Goal: Navigation & Orientation: Find specific page/section

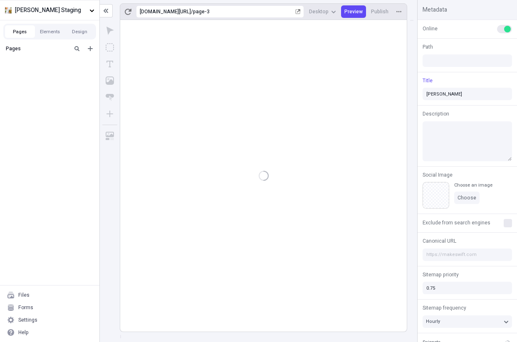
type input "/page-3"
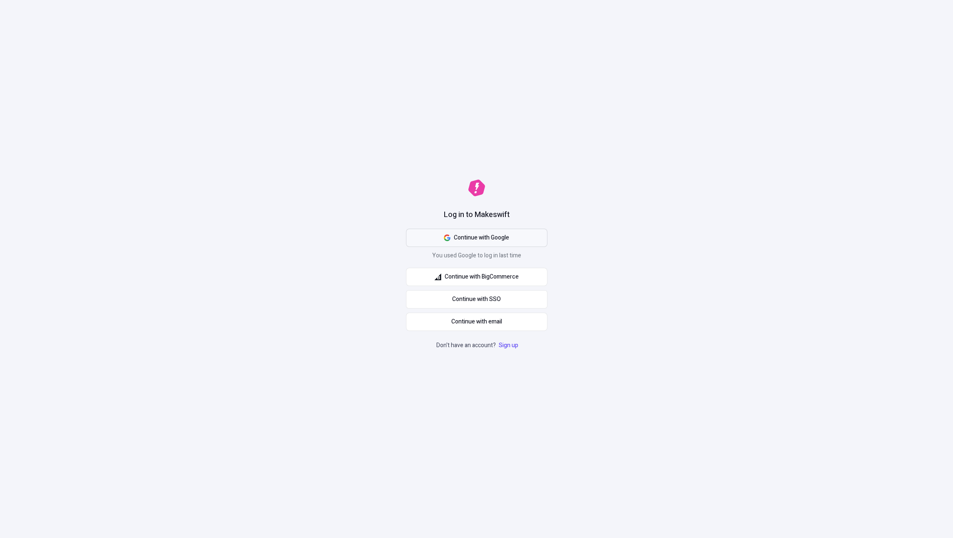
click at [493, 234] on span "Continue with Google" at bounding box center [481, 237] width 55 height 9
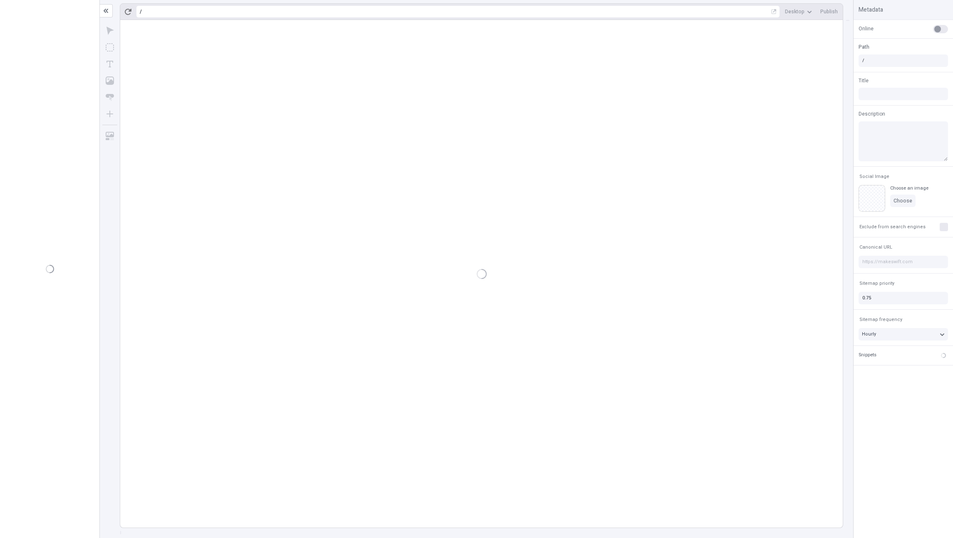
type input "/page-3"
type input "[PERSON_NAME]"
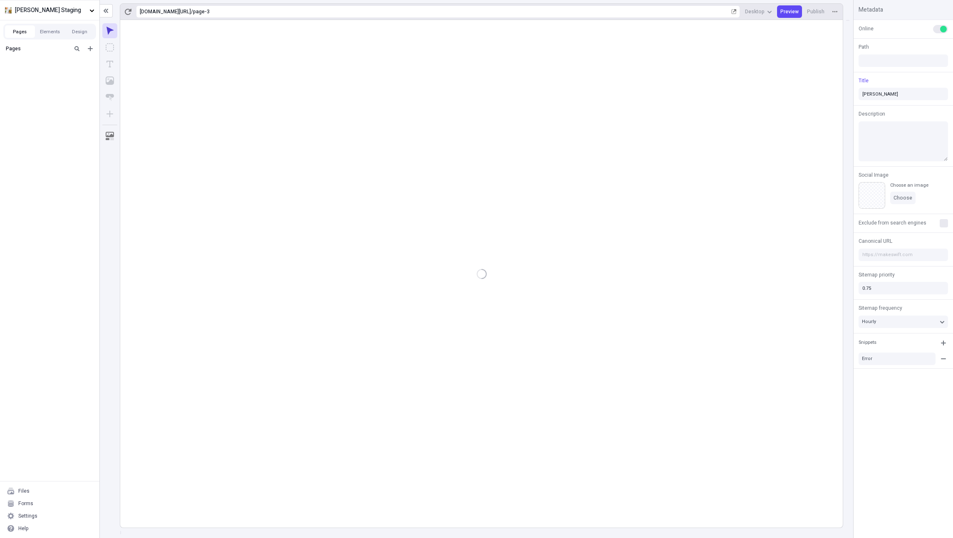
type input "/page-3"
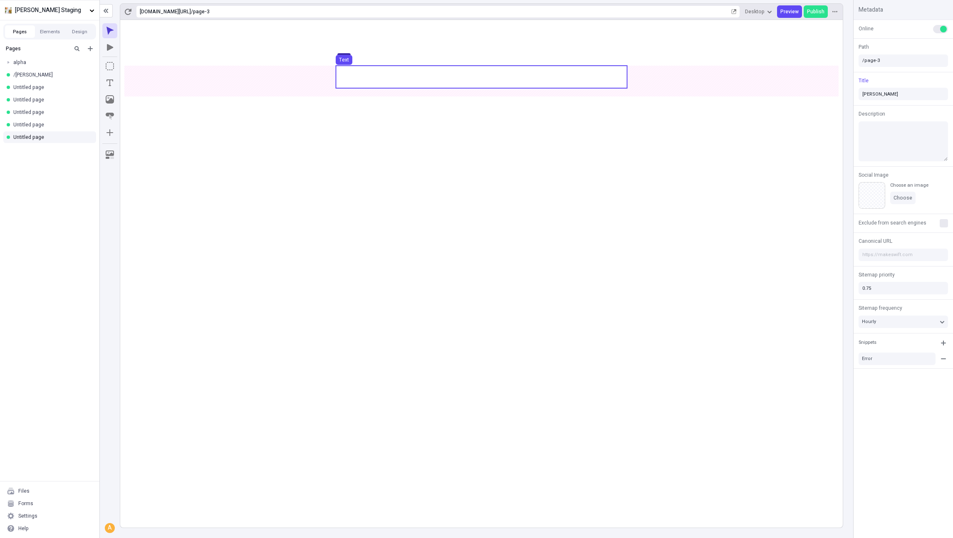
click at [423, 84] on use at bounding box center [481, 77] width 291 height 22
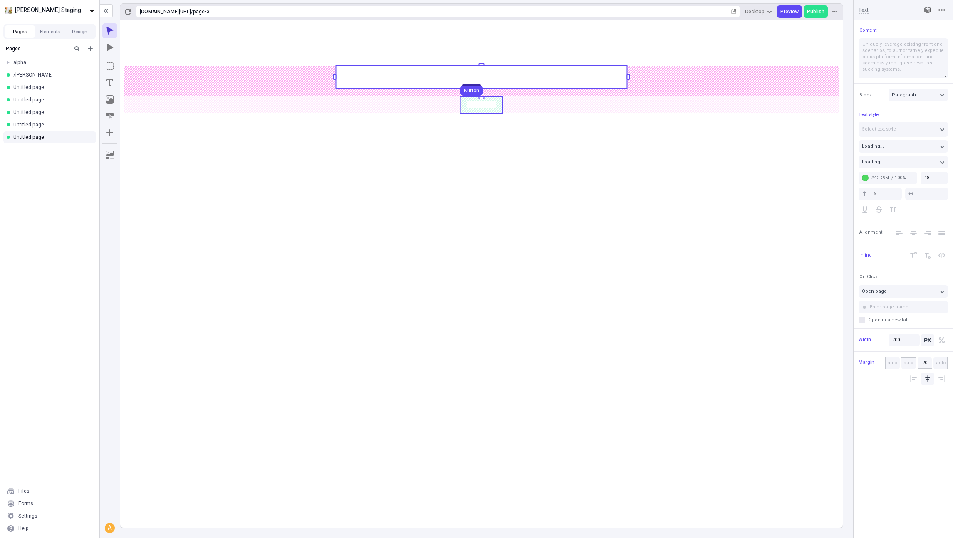
click at [500, 106] on use at bounding box center [481, 104] width 42 height 17
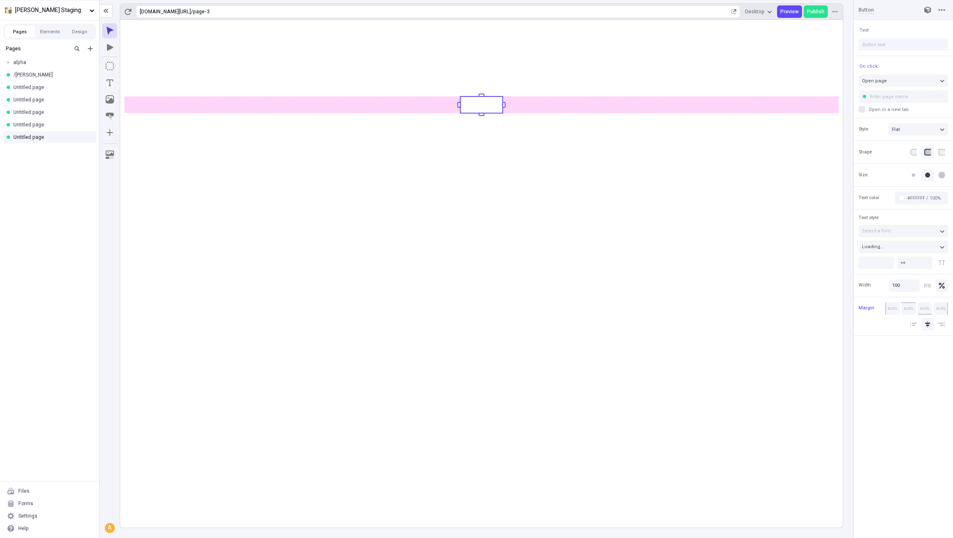
type input "/[PERSON_NAME]"
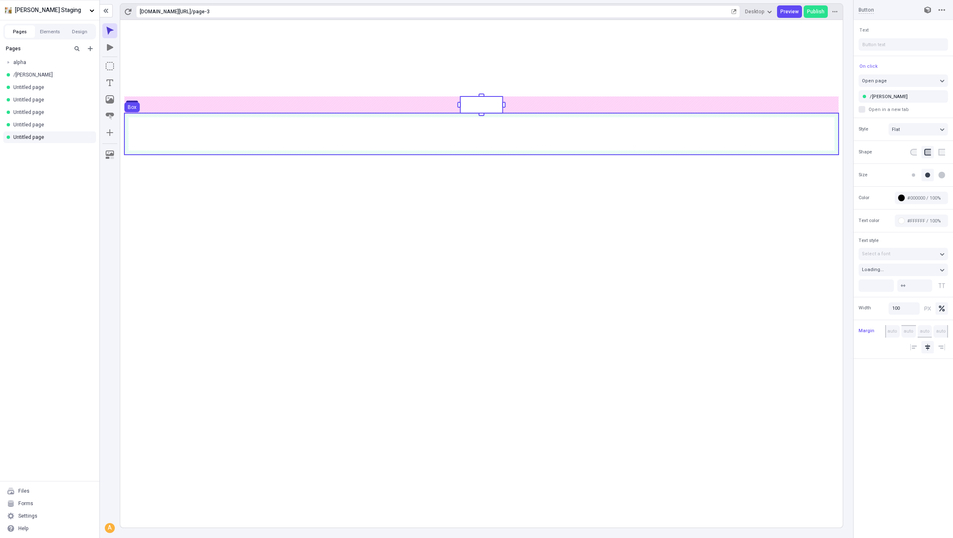
click at [499, 134] on use at bounding box center [481, 134] width 714 height 42
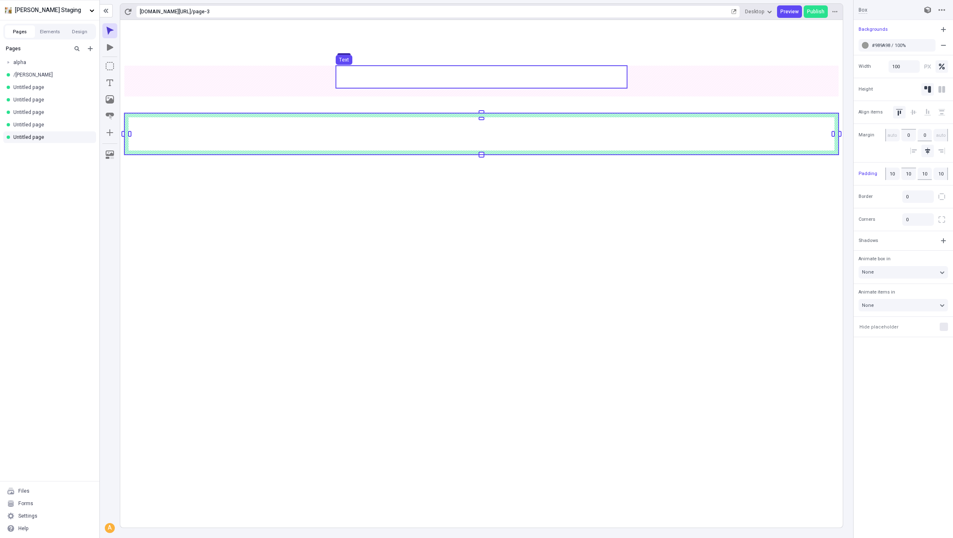
click at [486, 81] on use at bounding box center [481, 77] width 291 height 22
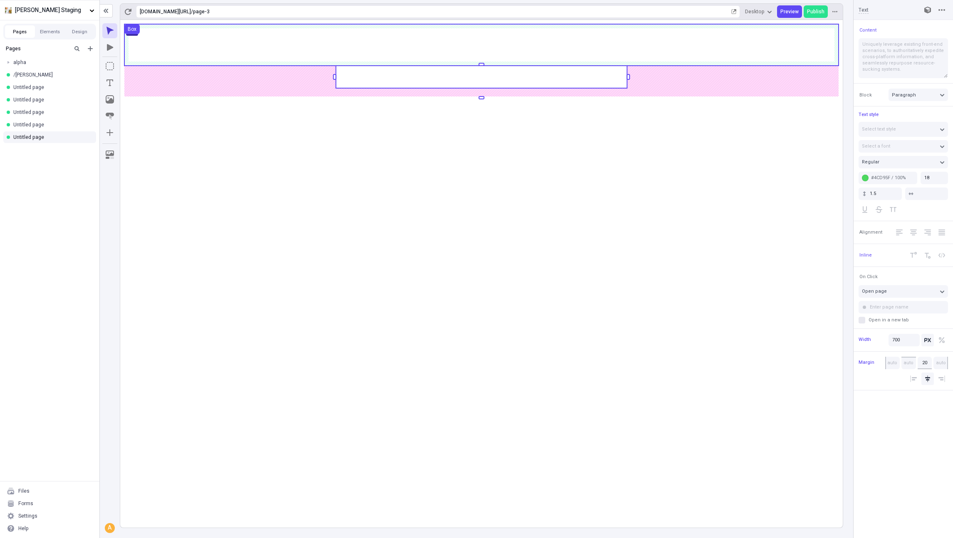
click at [398, 50] on use at bounding box center [481, 45] width 714 height 42
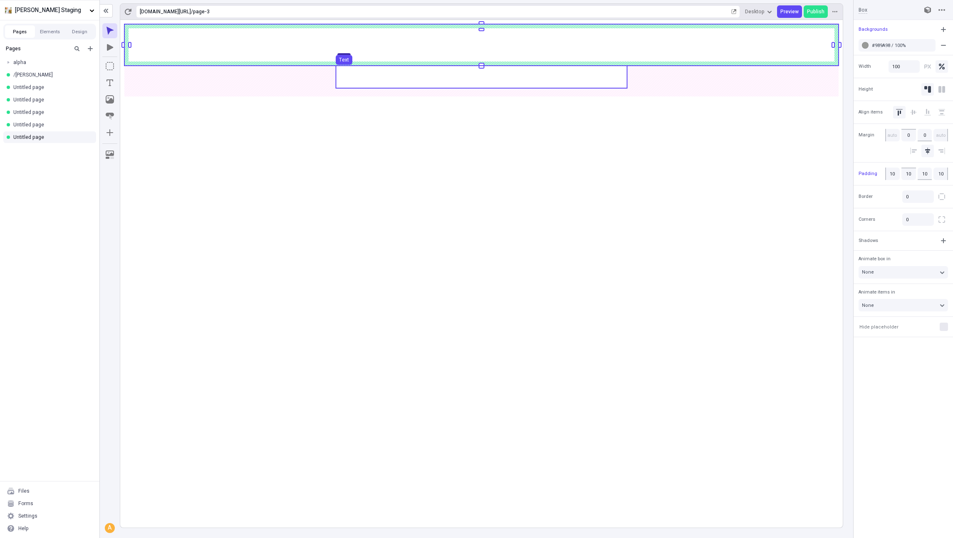
click at [411, 78] on use at bounding box center [481, 77] width 291 height 22
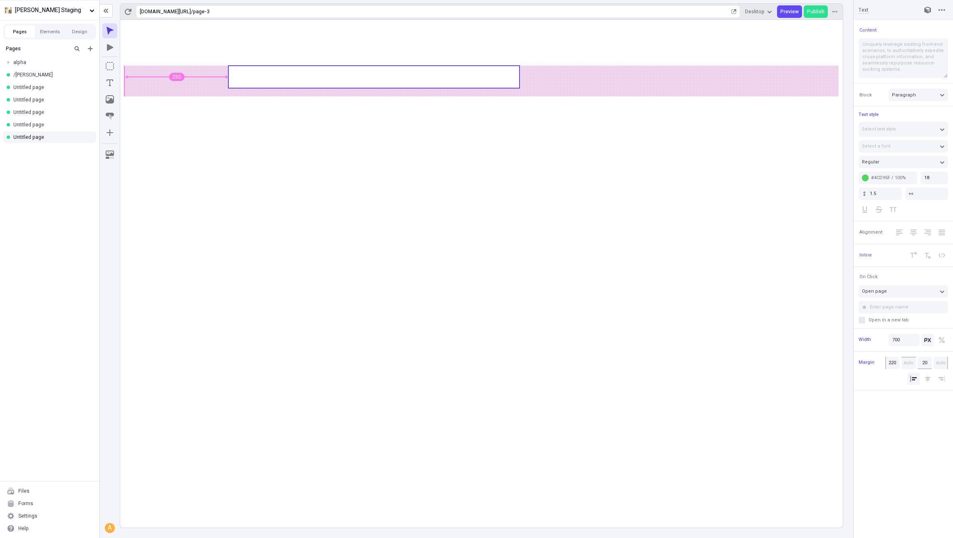
type input "215"
click at [334, 80] on body "Arvin Staging Pages Elements Design Pages alpha /charlie Untitled page Untitled…" at bounding box center [476, 269] width 953 height 538
click at [129, 15] on button "button" at bounding box center [128, 11] width 12 height 12
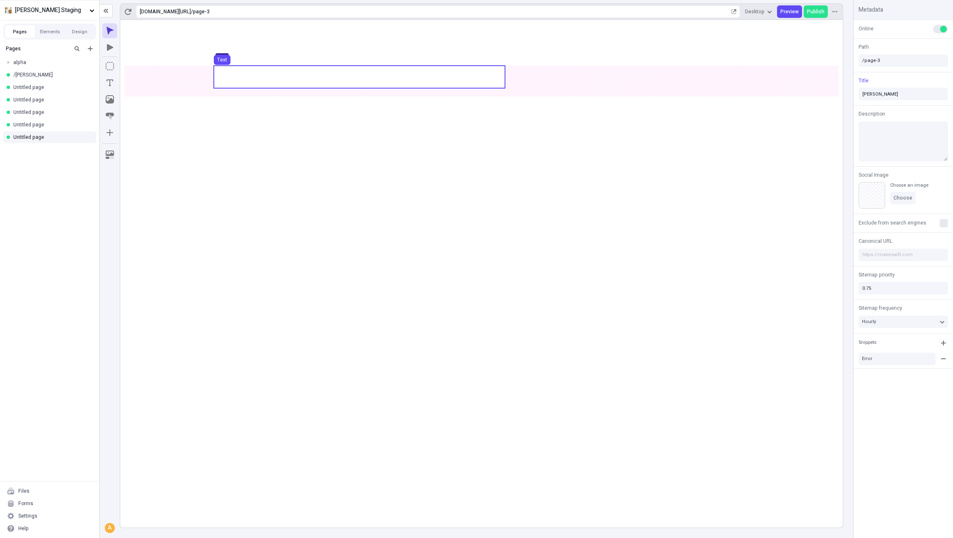
click at [260, 83] on use at bounding box center [359, 77] width 291 height 22
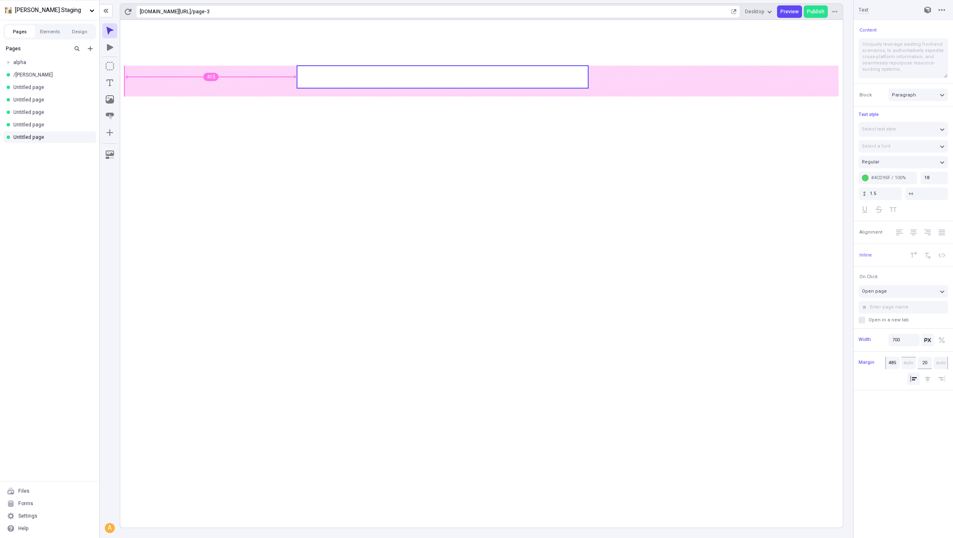
type input "495"
click at [384, 77] on body "Arvin Staging Pages Elements Design Pages alpha /charlie Untitled page Untitled…" at bounding box center [476, 269] width 953 height 538
click at [40, 17] on button "[PERSON_NAME] Staging" at bounding box center [49, 10] width 99 height 20
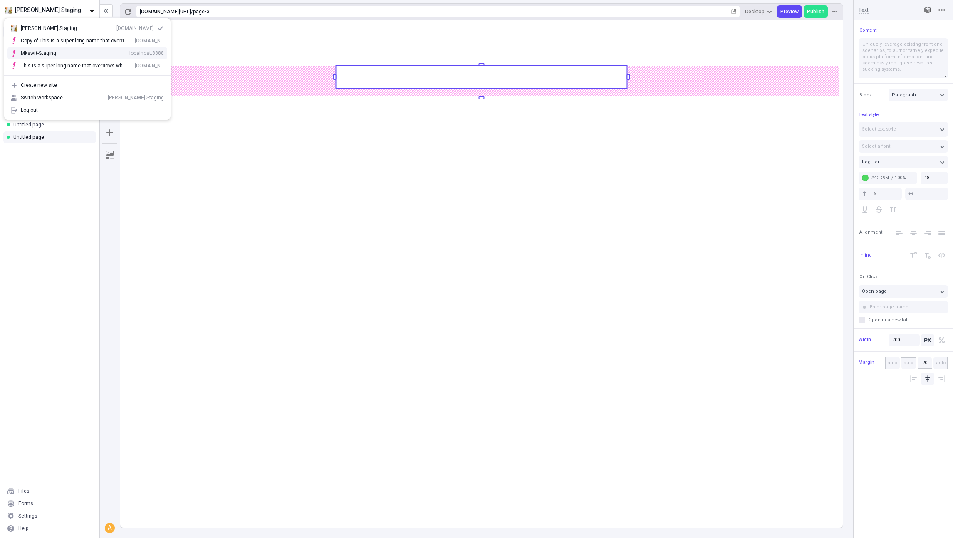
click at [56, 51] on div "Mkswft-Staging localhost:8888" at bounding box center [92, 53] width 143 height 7
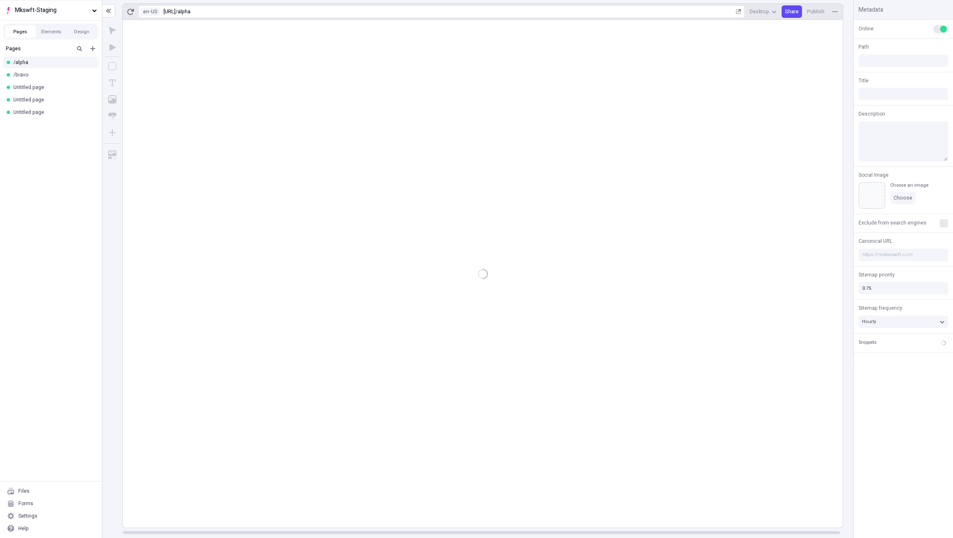
type input "/alpha"
type input "Alpha"
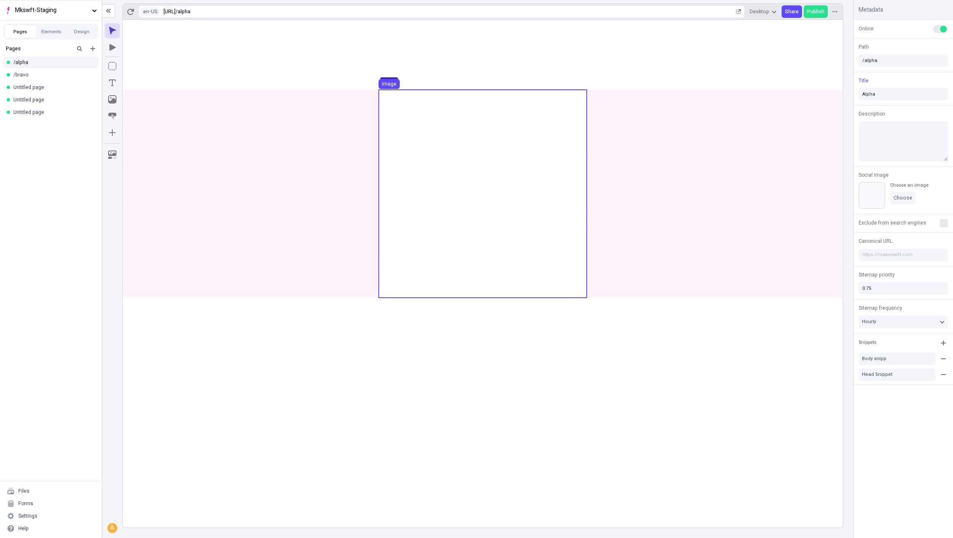
click at [448, 128] on use at bounding box center [482, 194] width 208 height 208
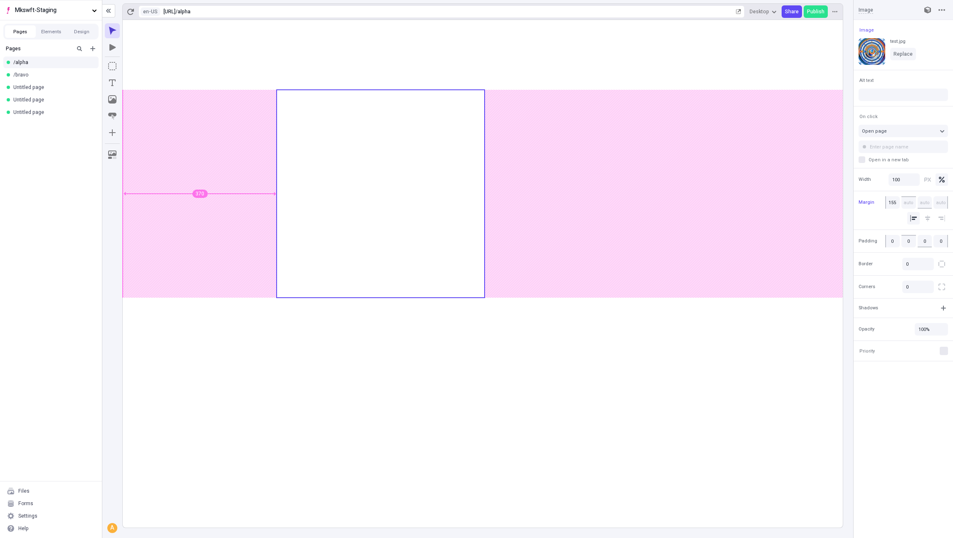
type input "150"
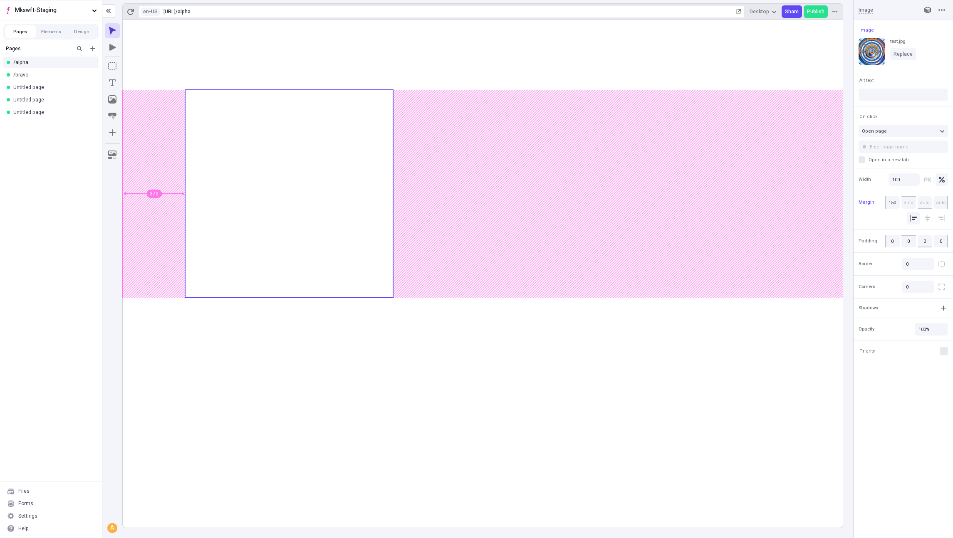
click at [274, 129] on body "Mkswft-Staging Pages Elements Design Pages /alpha /bravo Untitled page Untitled…" at bounding box center [476, 269] width 953 height 538
click at [124, 12] on button "button" at bounding box center [130, 11] width 12 height 12
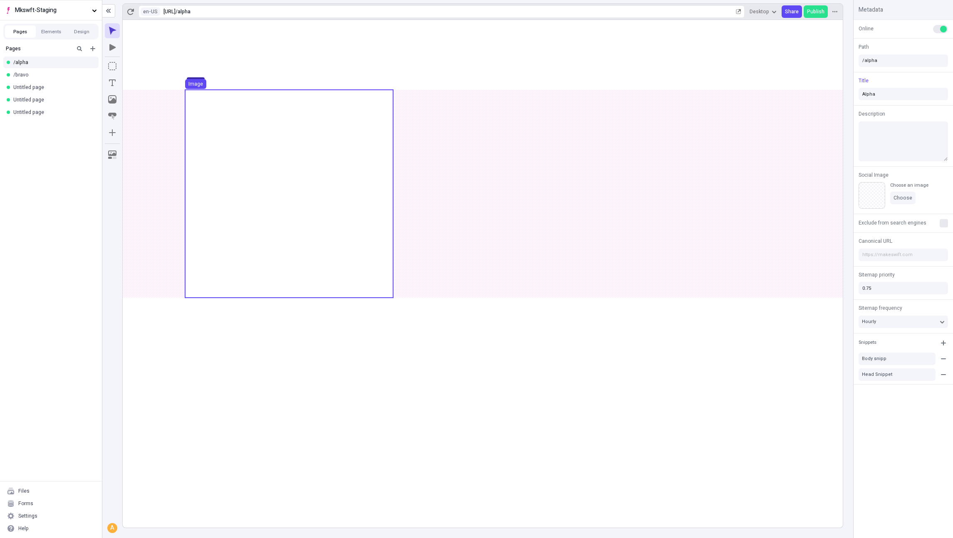
click at [265, 170] on use at bounding box center [289, 194] width 208 height 208
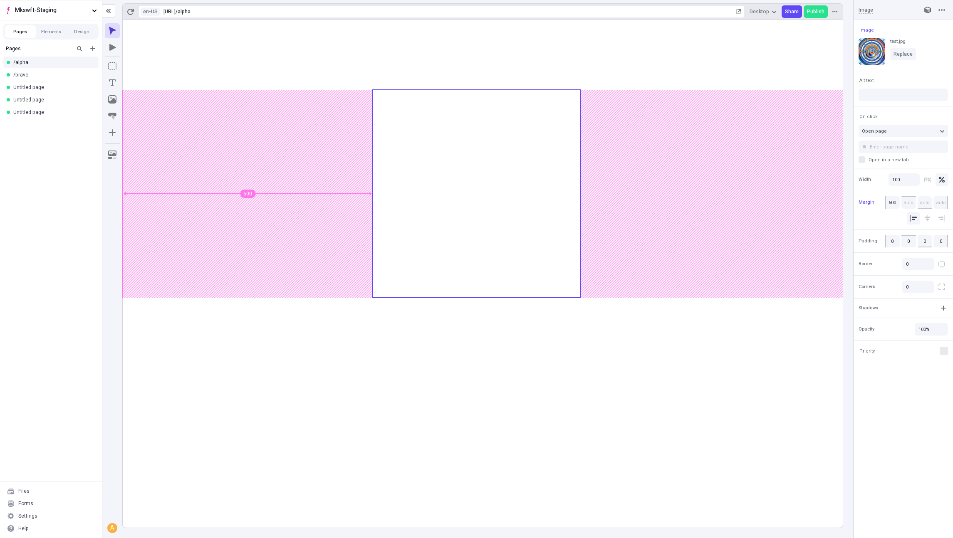
type input "605"
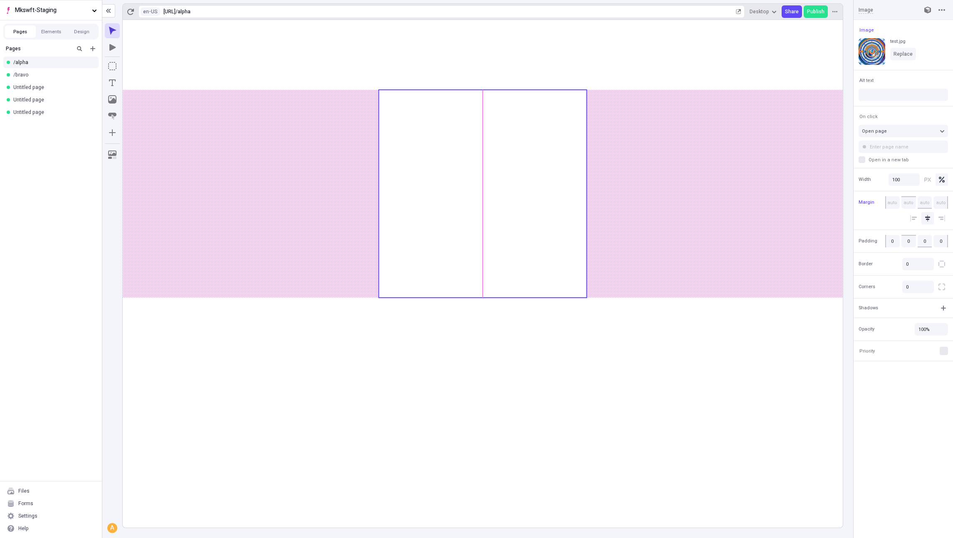
click at [462, 149] on body "Mkswft-Staging Pages Elements Design Pages /alpha /bravo Untitled page Untitled…" at bounding box center [476, 269] width 953 height 538
click at [37, 15] on span "Mkswft-Staging" at bounding box center [52, 10] width 74 height 9
click at [72, 44] on div "Makeswift Hosts" at bounding box center [87, 40] width 153 height 7
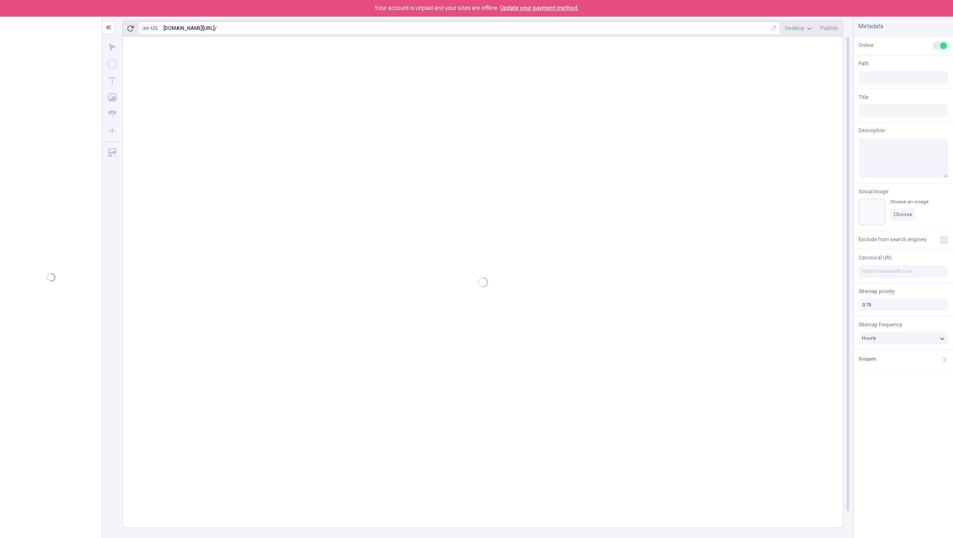
type input "/folder-without-space/page-4"
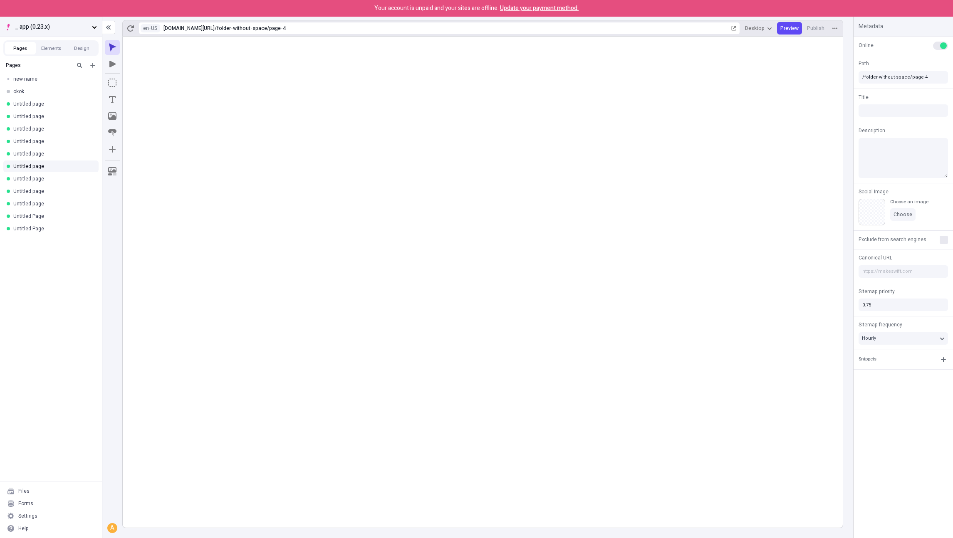
click at [62, 20] on button "_ app (0.23.x)" at bounding box center [51, 27] width 102 height 20
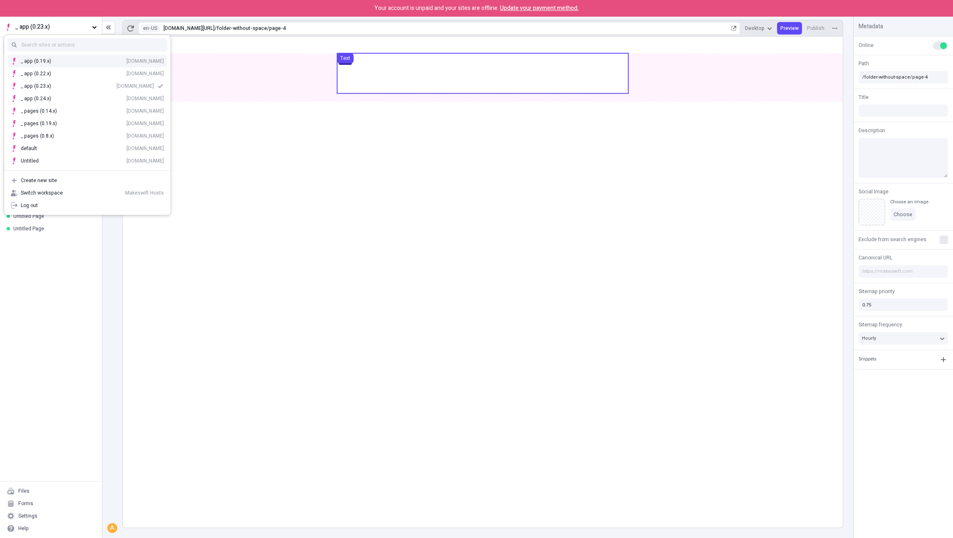
click at [446, 84] on use at bounding box center [482, 73] width 291 height 40
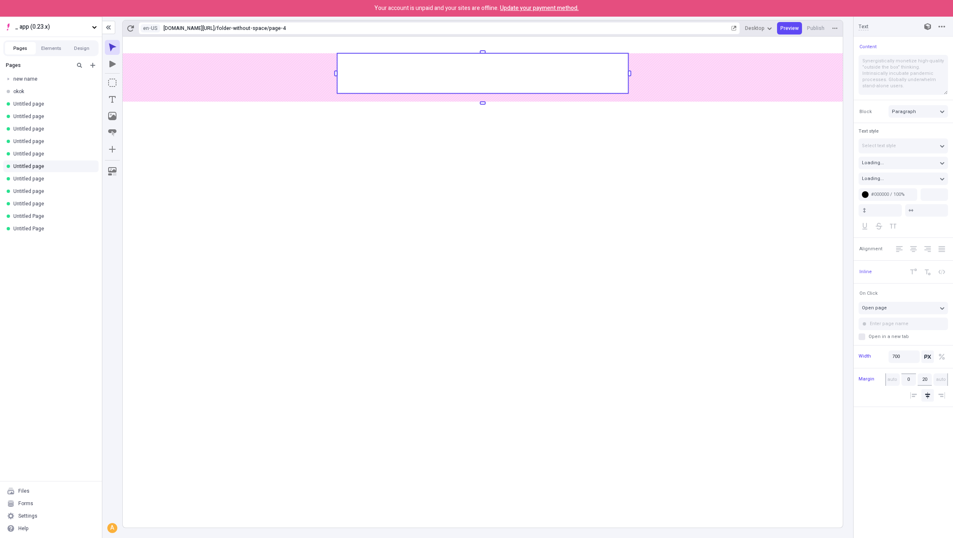
type input "28"
click at [66, 25] on span "_ app (0.23.x)" at bounding box center [52, 26] width 74 height 9
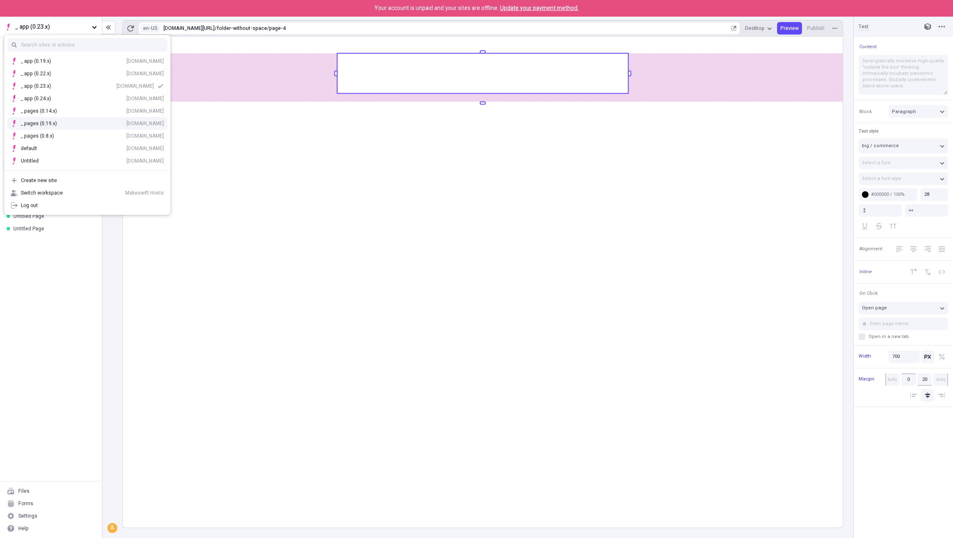
click at [75, 123] on div "_ pages (0.19.x) hosts-staging-pages-019x.vercel.app" at bounding box center [92, 123] width 143 height 7
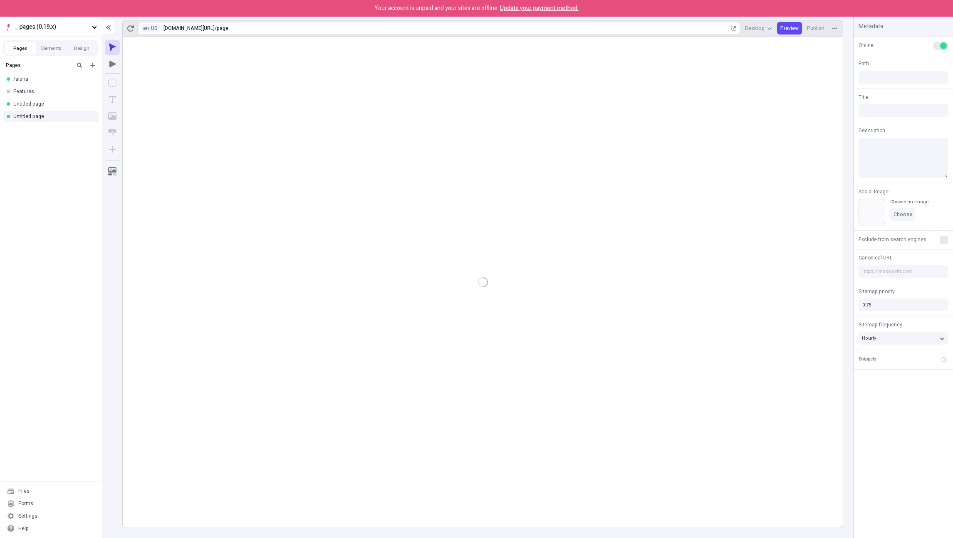
type input "/page"
click at [127, 31] on icon "button" at bounding box center [130, 28] width 7 height 7
click at [44, 28] on span "_ pages (0.19.x)" at bounding box center [52, 26] width 74 height 9
click at [35, 46] on div "[PERSON_NAME] Staging" at bounding box center [87, 45] width 153 height 7
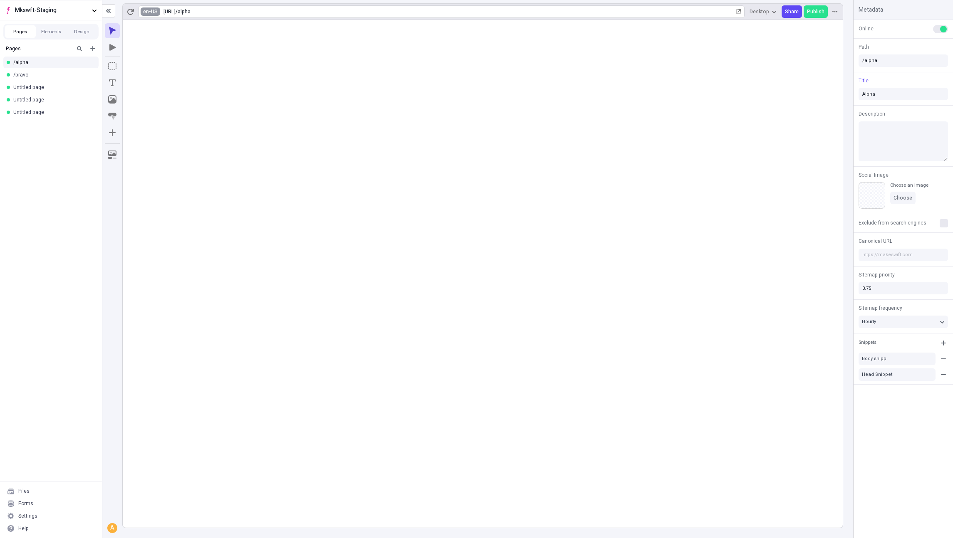
click at [157, 15] on html "Mkswft-Staging Pages Elements Design Pages /alpha /bravo Untitled page Untitled…" at bounding box center [476, 269] width 953 height 538
click at [171, 45] on div "fr-FR French (France)" at bounding box center [196, 45] width 90 height 7
type input "/alpha"
click at [148, 13] on html "Mkswft-Staging Pages Elements Design Pages /alpha /bravo Untitled page Untitled…" at bounding box center [476, 269] width 953 height 538
click at [154, 22] on div "en-US" at bounding box center [159, 25] width 17 height 7
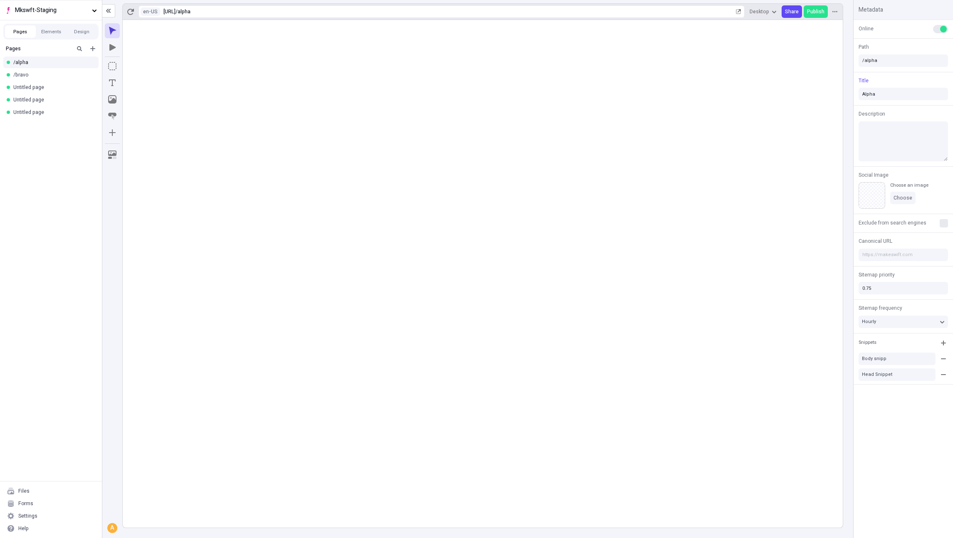
drag, startPoint x: 116, startPoint y: 247, endPoint x: 125, endPoint y: 364, distance: 117.6
click at [0, 0] on div "Mkswft-Staging Pages Elements Design Pages /alpha /bravo Untitled page Untitled…" at bounding box center [476, 269] width 953 height 538
click at [52, 16] on button "Mkswft-Staging" at bounding box center [51, 10] width 102 height 20
click at [54, 26] on div "Arvin Staging zgo3zr3i6xp.staging.makeswift.site" at bounding box center [92, 28] width 143 height 7
